Goal: Communication & Community: Answer question/provide support

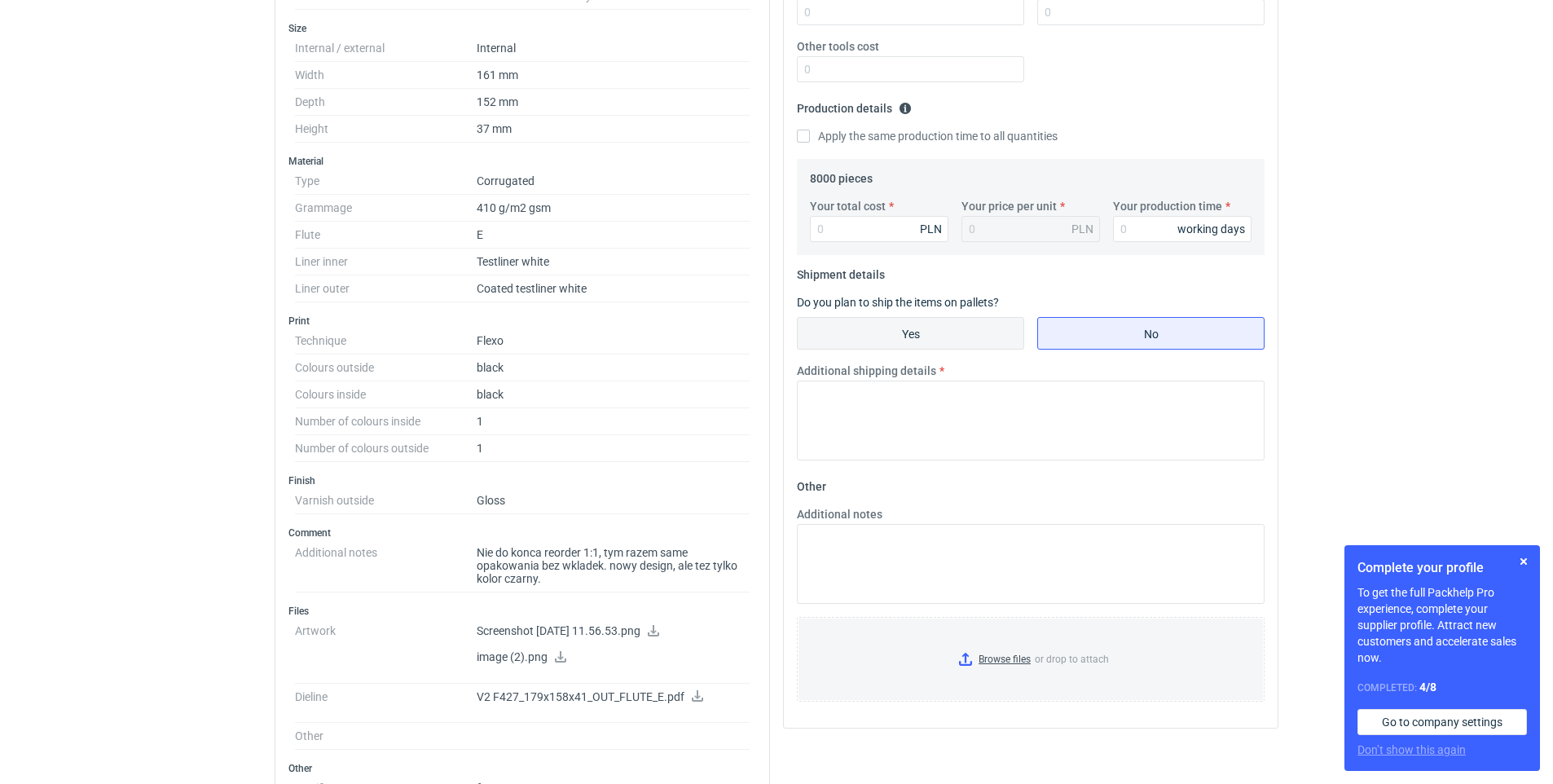
scroll to position [570, 0]
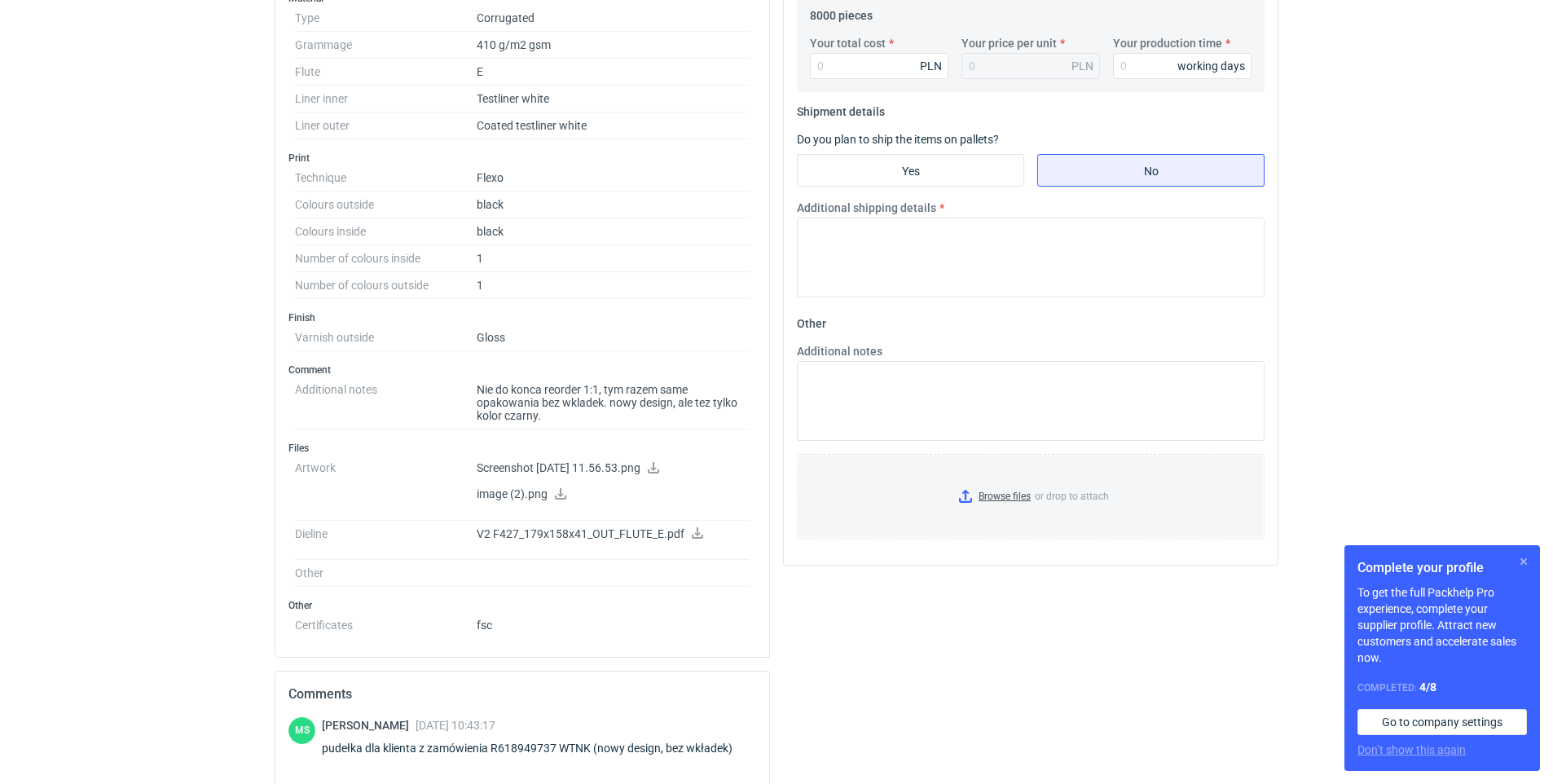
click at [1179, 411] on button "button" at bounding box center [1524, 561] width 20 height 20
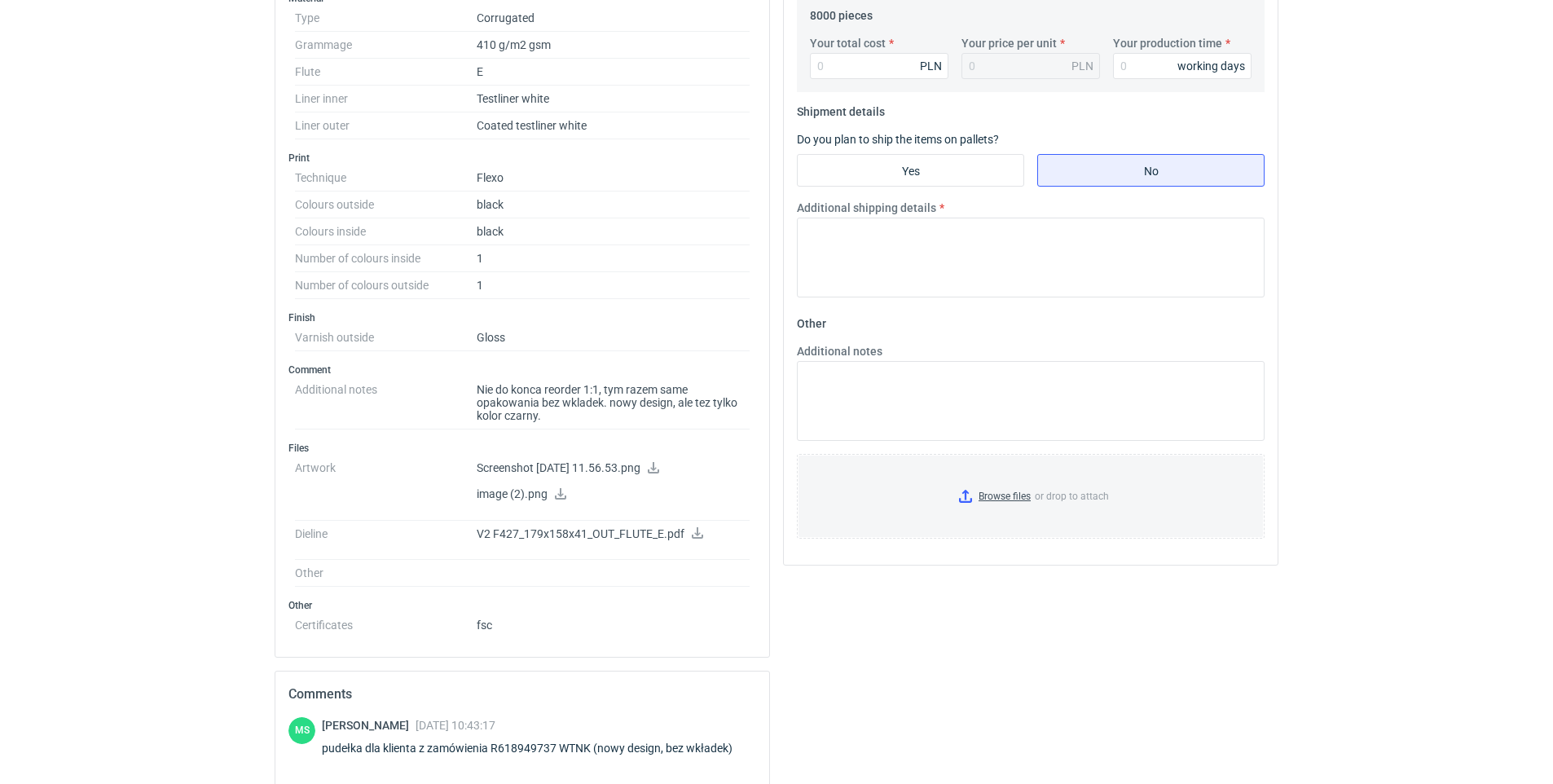
scroll to position [849, 0]
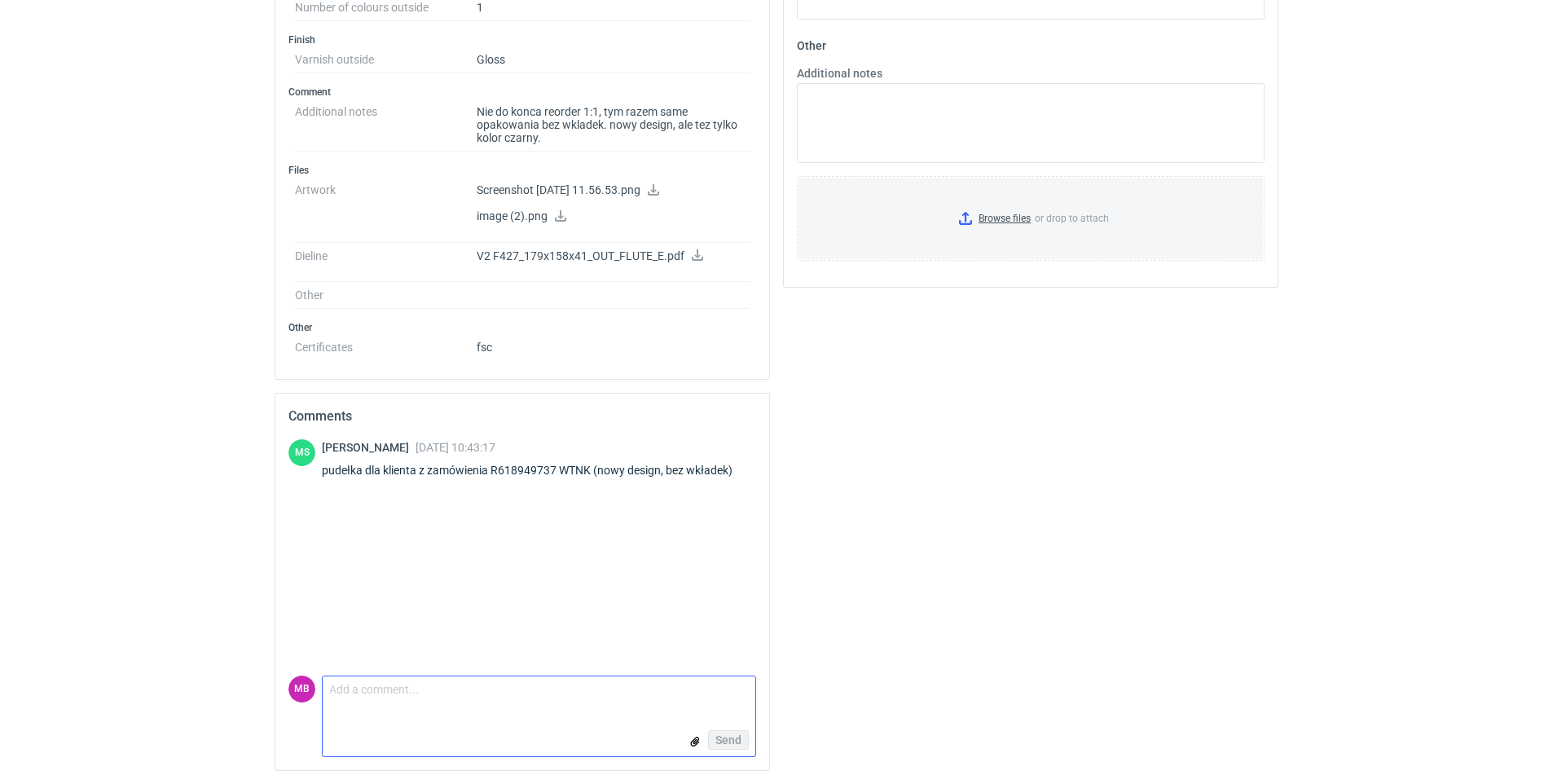
click at [505, 411] on textarea "Comment message" at bounding box center [539, 694] width 433 height 34
type textarea "P"
type textarea "Dzień dobry, minimalna ilość dla tego indexu to 16650szt - 3 palety"
click at [741, 411] on button "Send" at bounding box center [728, 739] width 41 height 20
